Goal: Find contact information: Find contact information

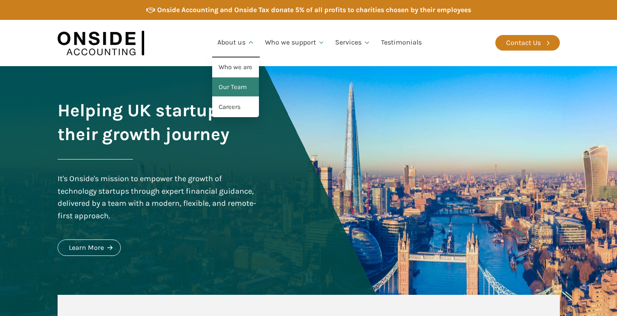
click at [232, 81] on link "Our Team" at bounding box center [235, 87] width 47 height 20
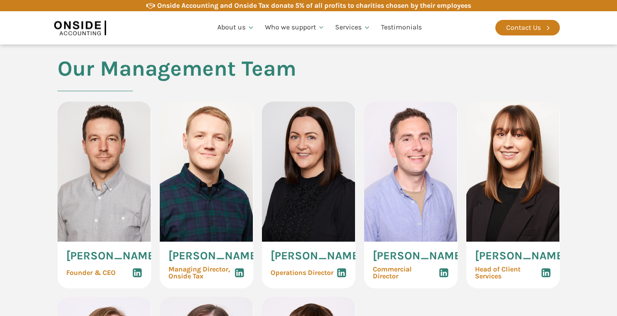
scroll to position [389, 0]
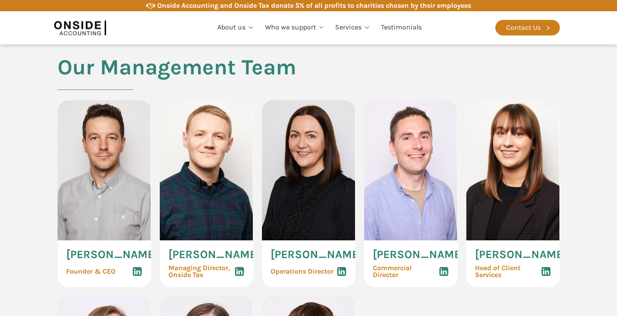
click at [85, 254] on span "Martin Brennan" at bounding box center [112, 254] width 92 height 11
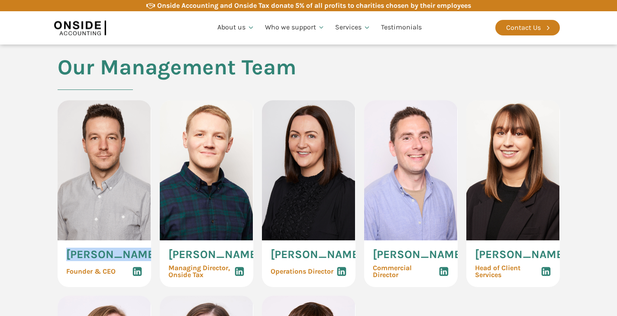
click at [85, 254] on span "Martin Brennan" at bounding box center [112, 254] width 92 height 11
copy h3 "Martin Brennan"
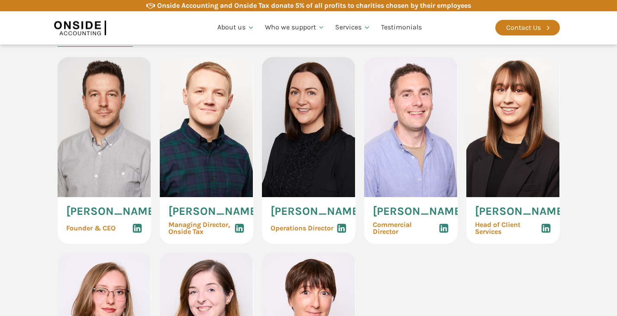
click at [183, 215] on span "Ryan Snape" at bounding box center [214, 211] width 92 height 11
click at [209, 212] on span "Ryan Snape" at bounding box center [214, 211] width 92 height 11
copy span "Ryan Snape"
click at [388, 209] on span "Mike Scott" at bounding box center [419, 211] width 92 height 11
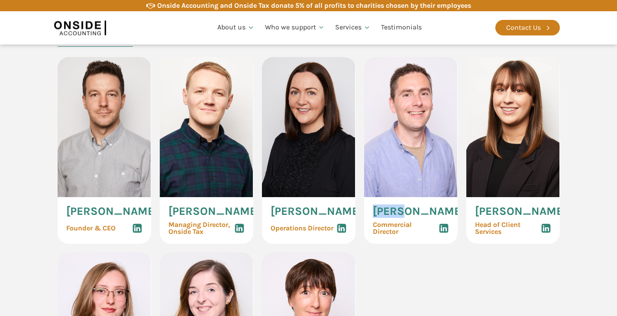
click at [388, 209] on span "Mike Scott" at bounding box center [419, 211] width 92 height 11
click at [410, 212] on span "Mike Scott" at bounding box center [419, 211] width 92 height 11
copy span "Mike Scott"
